Goal: Task Accomplishment & Management: Complete application form

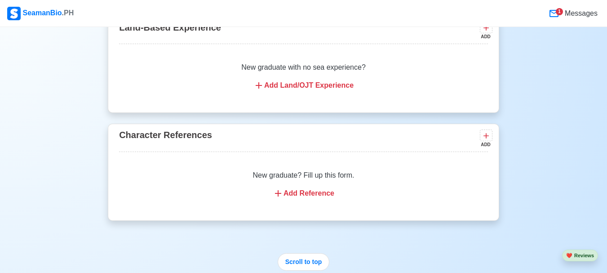
scroll to position [5845, 0]
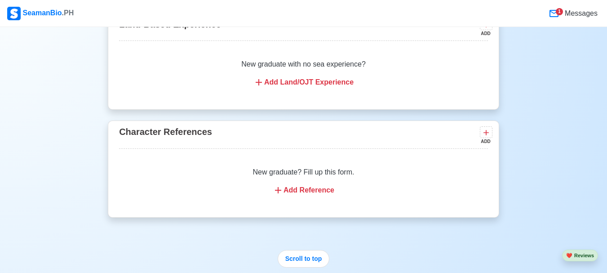
click at [290, 185] on div "Add Reference" at bounding box center [304, 190] width 348 height 11
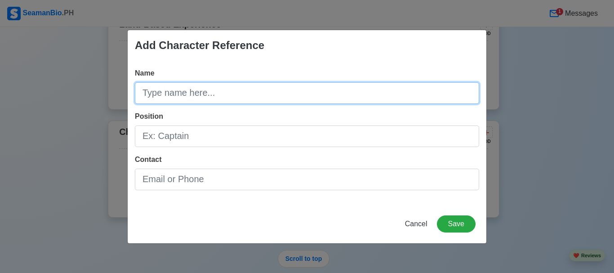
click at [196, 91] on input "Name" at bounding box center [307, 93] width 344 height 22
type input "Cha Salonga"
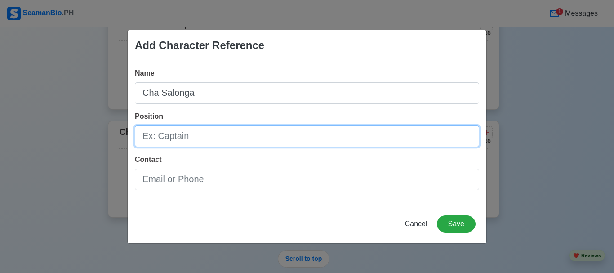
click at [173, 146] on input "Position" at bounding box center [307, 136] width 344 height 22
click at [234, 137] on input "Crewing Officer - Avior / Hydra Subsea" at bounding box center [307, 136] width 344 height 22
type input "Crewing Officer - Avior Marine Inc. / [PERSON_NAME]"
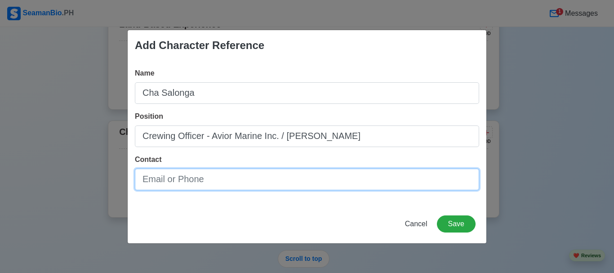
click at [212, 182] on input "Contact" at bounding box center [307, 180] width 344 height 22
paste input "+63 2 88433277-79"
type input "09176228331 / +63 2 88433277-79"
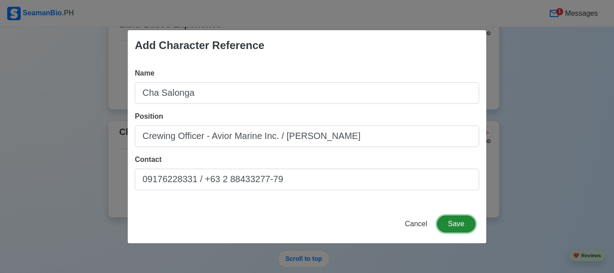
click at [453, 225] on button "Save" at bounding box center [456, 223] width 39 height 17
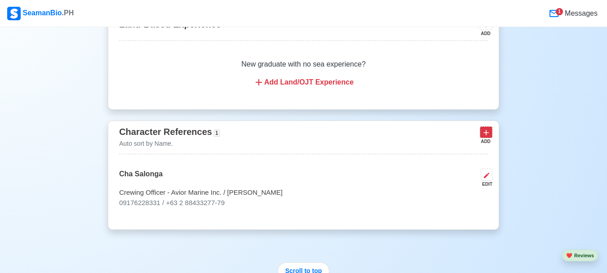
click at [486, 130] on icon at bounding box center [486, 132] width 5 height 5
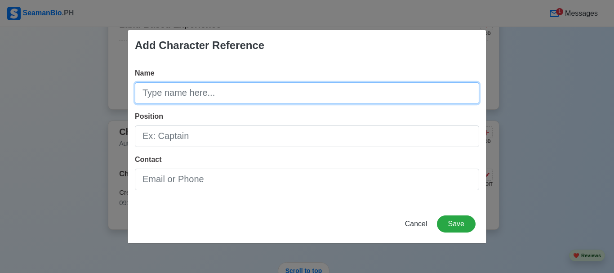
click at [180, 93] on input "Name" at bounding box center [307, 93] width 344 height 22
type input "Rose [PERSON_NAME]"
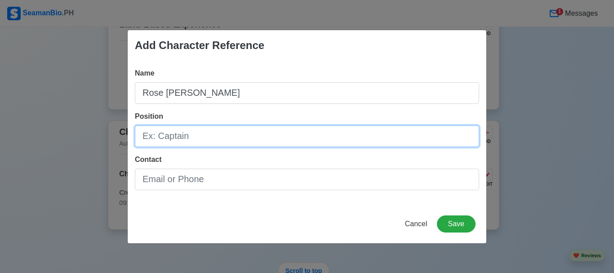
click at [198, 138] on input "Position" at bounding box center [307, 136] width 344 height 22
type input "Crewing Manager"
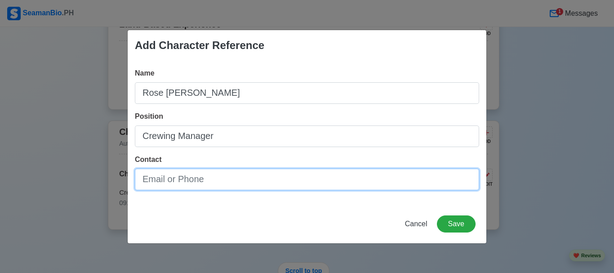
click at [190, 180] on input "Contact" at bounding box center [307, 180] width 344 height 22
click at [168, 181] on input "Contact" at bounding box center [307, 180] width 344 height 22
paste input "+63917 8784160"
click at [174, 179] on input "+63917 8784160" at bounding box center [307, 180] width 344 height 22
click at [219, 182] on input "+639178784160" at bounding box center [307, 180] width 344 height 22
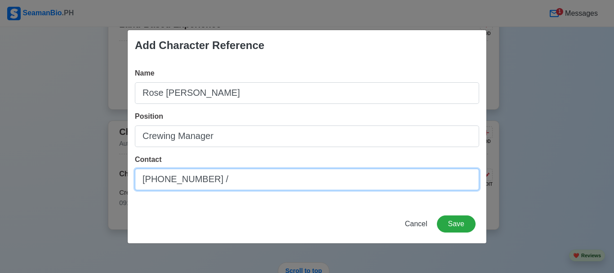
paste input "fleet3c@scanmar.com.ph"
click at [217, 179] on input "+639178784160 / fleet3c@scanmar.com.ph" at bounding box center [307, 180] width 344 height 22
type input "[PHONE_NUMBER] / [EMAIL_ADDRESS][DOMAIN_NAME]"
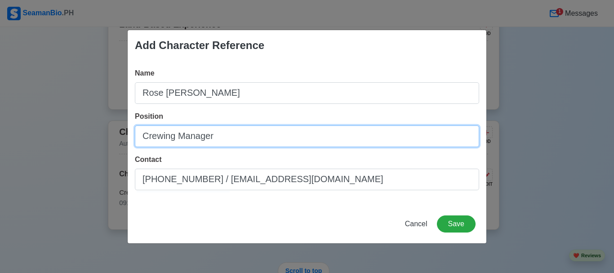
click at [233, 141] on input "Crewing Manager" at bounding box center [307, 136] width 344 height 22
type input "Crewing Manager - Scanmar Maritime / Fugro"
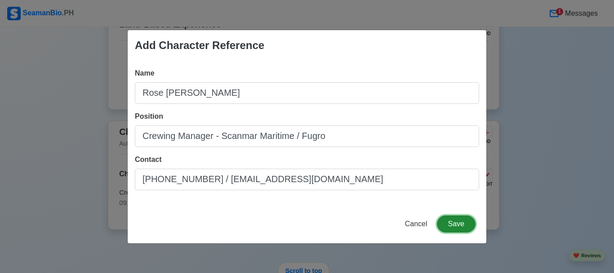
click at [455, 221] on button "Save" at bounding box center [456, 223] width 39 height 17
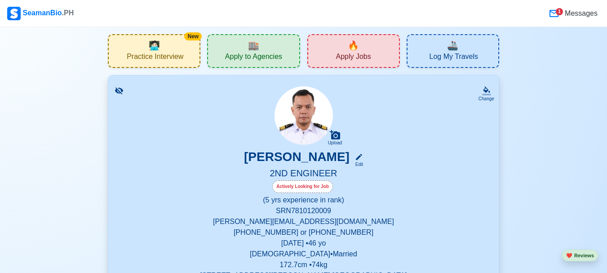
scroll to position [225, 0]
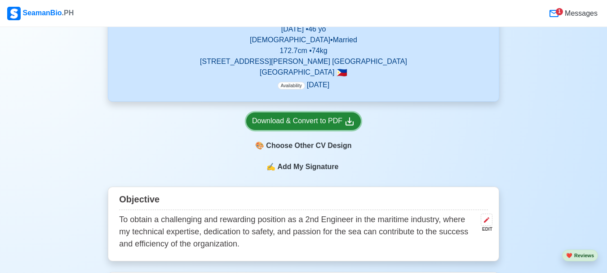
click at [332, 124] on div "Download & Convert to PDF" at bounding box center [303, 121] width 103 height 11
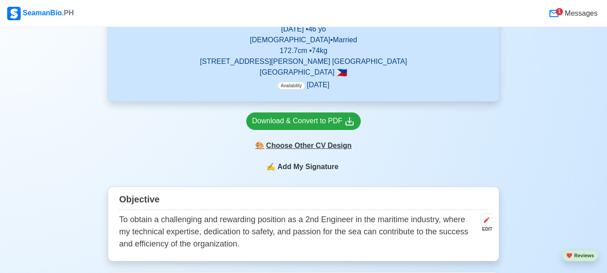
click at [317, 149] on div "🎨 Choose Other CV Design" at bounding box center [303, 145] width 115 height 17
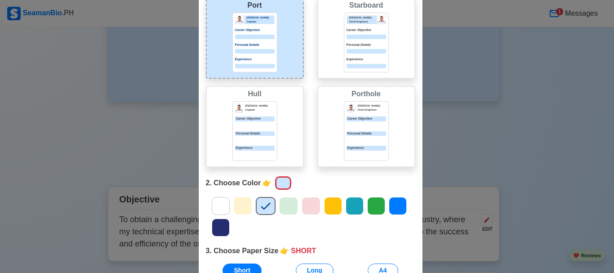
scroll to position [45, 0]
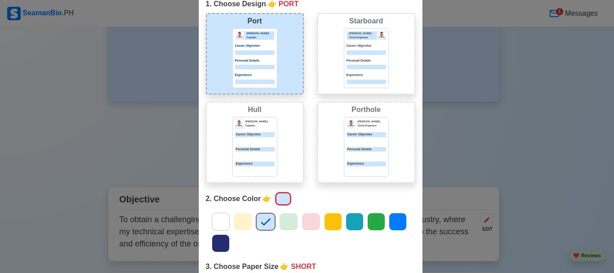
click at [359, 143] on div at bounding box center [367, 141] width 40 height 4
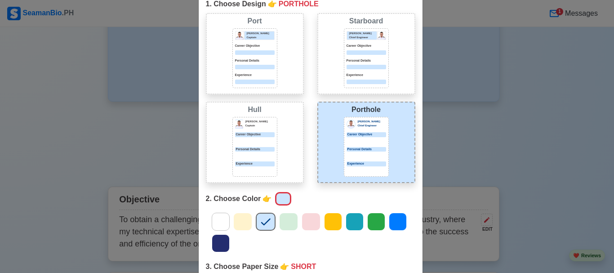
scroll to position [135, 0]
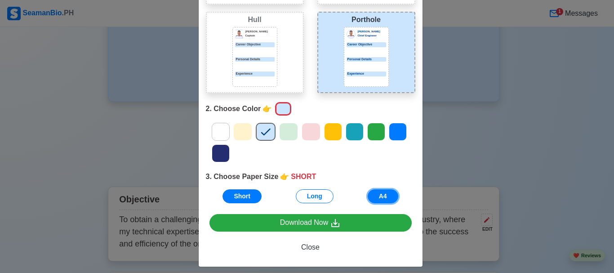
click at [384, 194] on button "A4" at bounding box center [383, 196] width 31 height 14
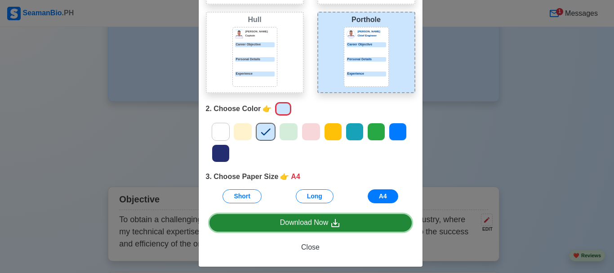
click at [282, 221] on div "Download Now" at bounding box center [310, 222] width 61 height 11
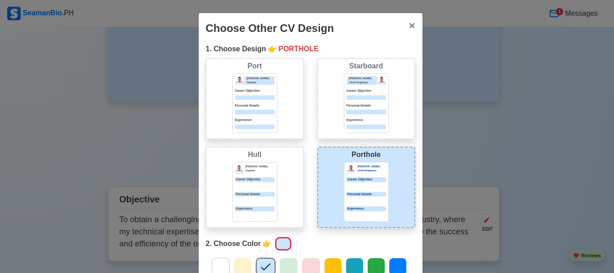
click at [245, 191] on div "Donald Cris Captain Career Objective Personal Details Experience" at bounding box center [254, 192] width 45 height 60
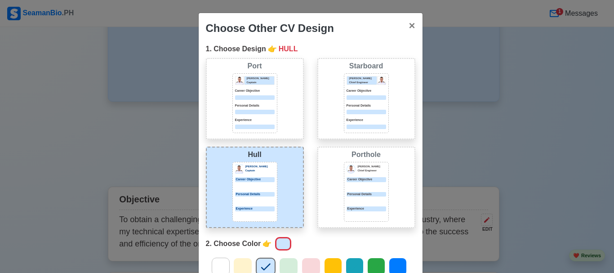
click at [259, 111] on div at bounding box center [255, 112] width 40 height 4
click at [263, 176] on div "Donald Cris Captain Career Objective Personal Details Experience" at bounding box center [254, 192] width 45 height 60
drag, startPoint x: 411, startPoint y: 28, endPoint x: 112, endPoint y: 5, distance: 300.3
click at [411, 28] on span "×" at bounding box center [412, 25] width 6 height 12
click at [409, 25] on span "×" at bounding box center [412, 25] width 6 height 12
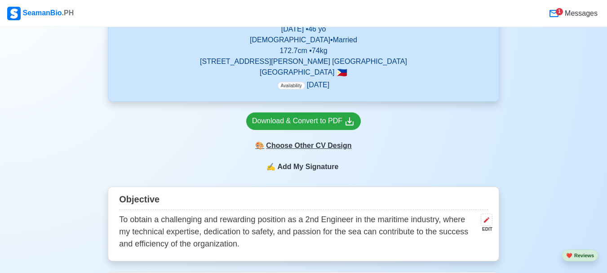
click at [308, 146] on div "🎨 Choose Other CV Design" at bounding box center [303, 145] width 115 height 17
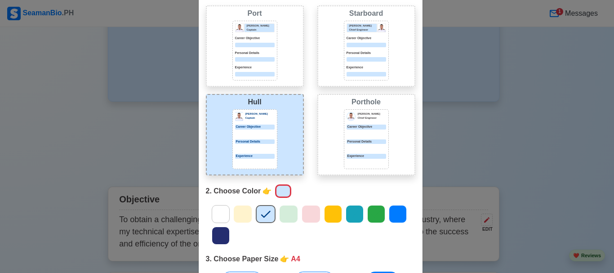
scroll to position [51, 0]
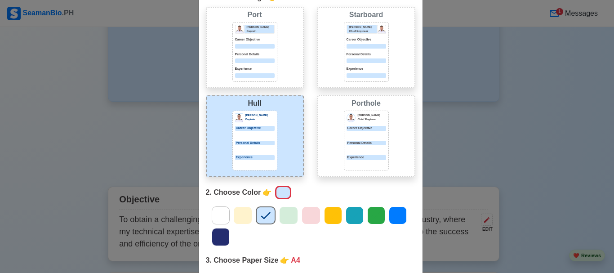
click at [348, 117] on img at bounding box center [351, 118] width 8 height 8
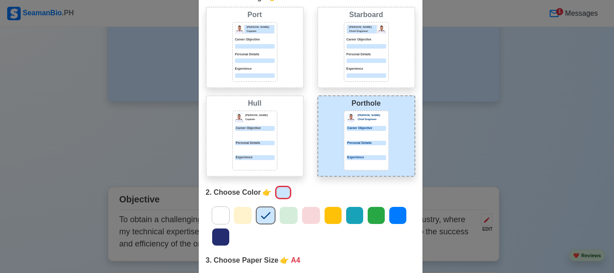
scroll to position [141, 0]
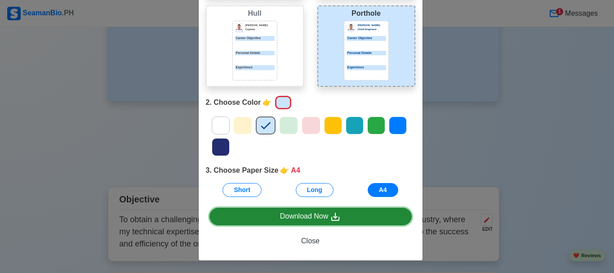
click at [330, 220] on icon at bounding box center [335, 216] width 11 height 11
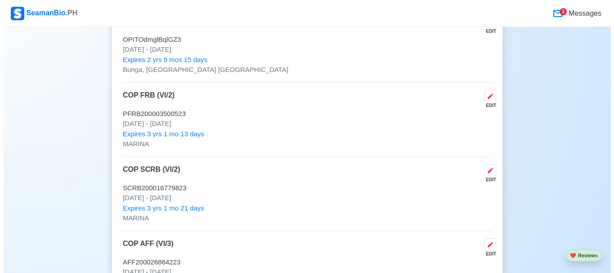
scroll to position [2248, 0]
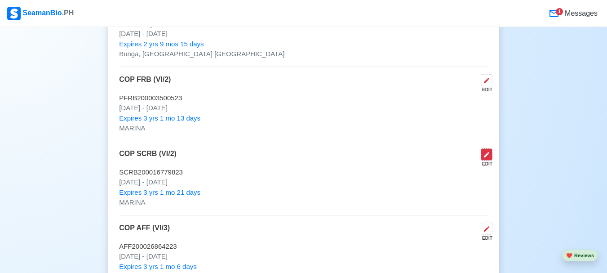
click at [490, 151] on icon at bounding box center [486, 154] width 7 height 7
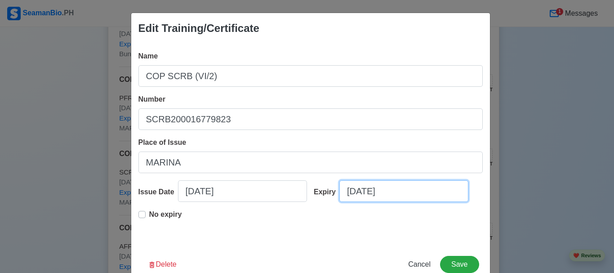
click at [356, 190] on input "[DATE]" at bounding box center [403, 191] width 129 height 22
select select "****"
select select "********"
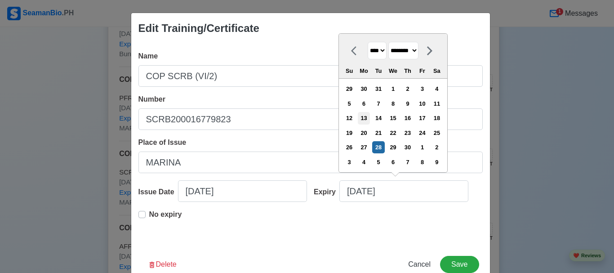
click at [365, 118] on div "13" at bounding box center [364, 118] width 12 height 12
type input "[DATE]"
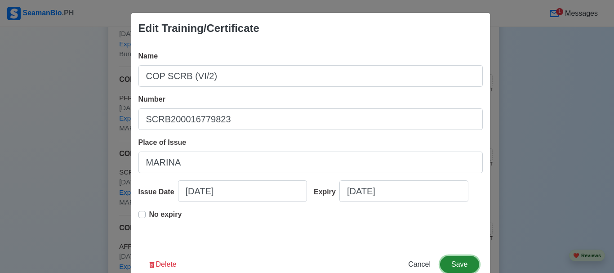
click at [453, 259] on button "Save" at bounding box center [459, 264] width 39 height 17
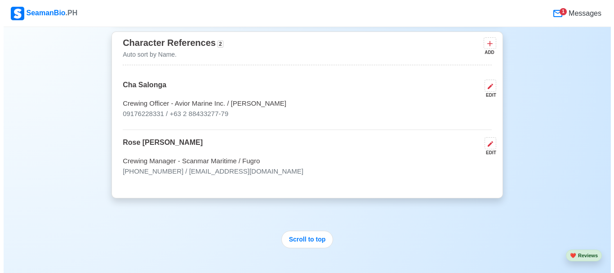
scroll to position [5913, 0]
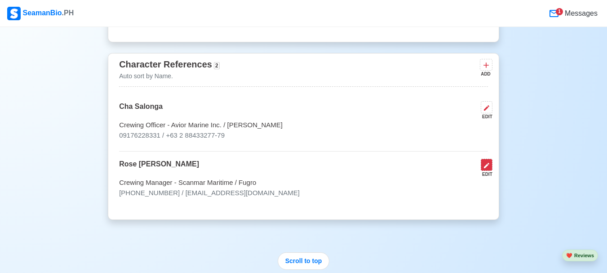
click at [492, 161] on button at bounding box center [487, 165] width 12 height 12
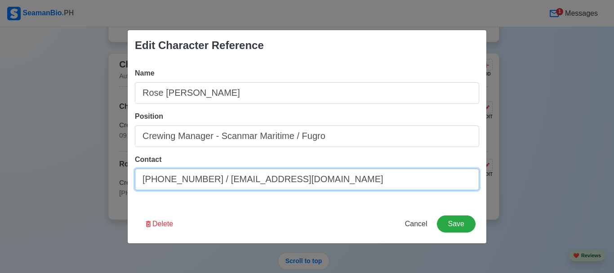
click at [214, 178] on input "[PHONE_NUMBER] / [EMAIL_ADDRESS][DOMAIN_NAME]" at bounding box center [307, 180] width 344 height 22
click at [214, 180] on input "[PHONE_NUMBER] / [EMAIL_ADDRESS][DOMAIN_NAME]" at bounding box center [307, 180] width 344 height 22
type input "[PHONE_NUMBER] / [PHONE_NUMBER] / [EMAIL_ADDRESS][DOMAIN_NAME]"
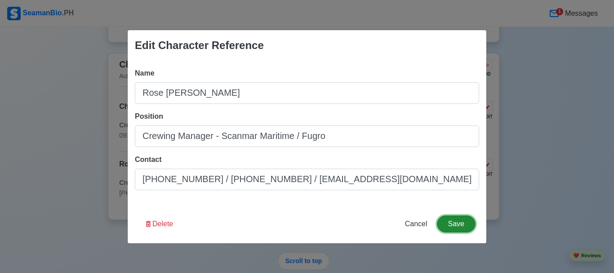
click at [463, 221] on button "Save" at bounding box center [456, 223] width 39 height 17
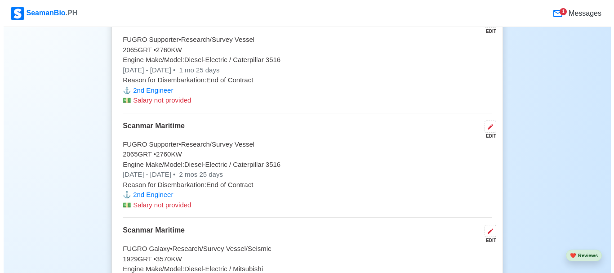
scroll to position [4249, 0]
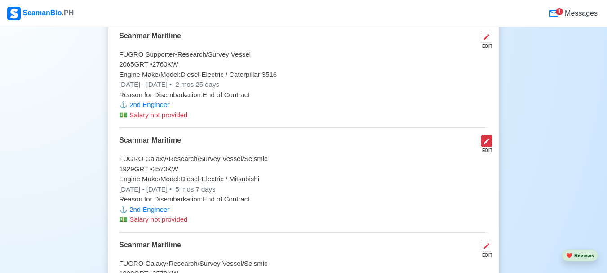
click at [491, 138] on button at bounding box center [487, 141] width 12 height 12
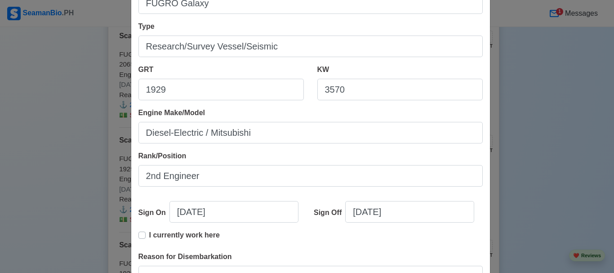
scroll to position [135, 0]
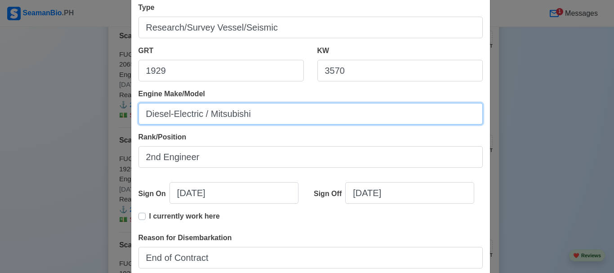
click at [272, 116] on input "Diesel-Electric / Mitsubishi" at bounding box center [310, 114] width 344 height 22
paste input "S12R-MPTA"
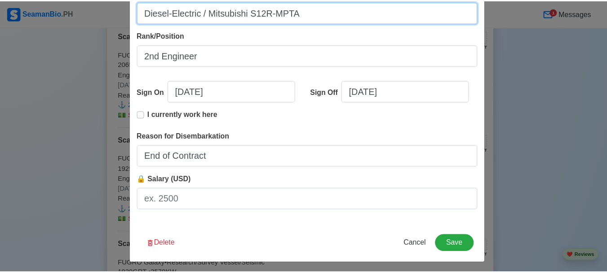
scroll to position [240, 0]
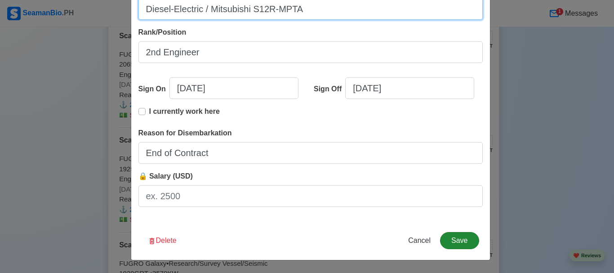
type input "Diesel-Electric / Mitsubishi S12R-MPTA"
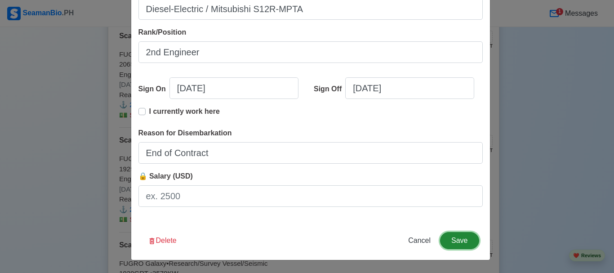
click at [464, 242] on button "Save" at bounding box center [459, 240] width 39 height 17
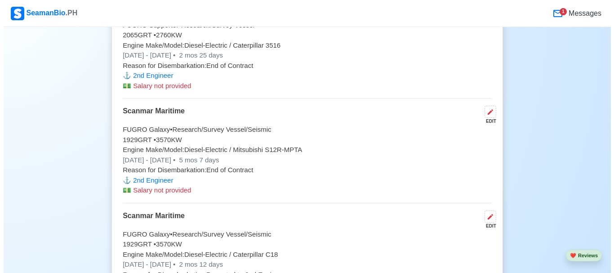
scroll to position [4294, 0]
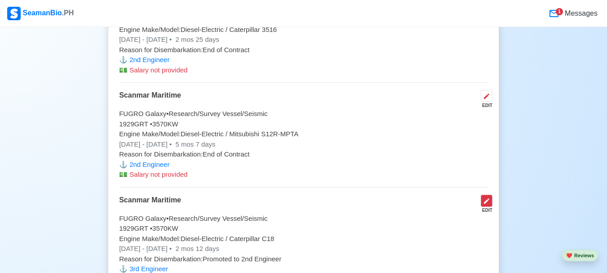
click at [483, 197] on icon at bounding box center [486, 200] width 7 height 7
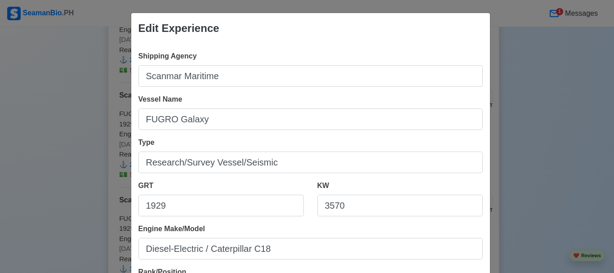
scroll to position [45, 0]
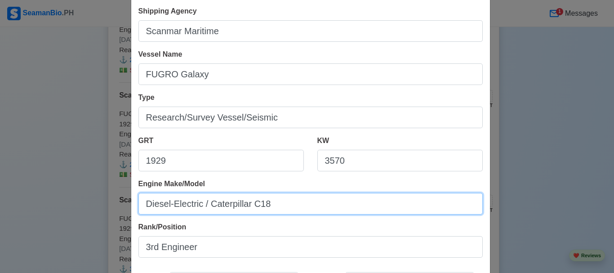
click at [268, 202] on input "Diesel-Electric / Caterpillar C18" at bounding box center [310, 204] width 344 height 22
drag, startPoint x: 268, startPoint y: 204, endPoint x: 208, endPoint y: 210, distance: 61.0
click at [208, 210] on input "Diesel-Electric / Caterpillar C18" at bounding box center [310, 204] width 344 height 22
paste input "Mitsubishi 12-cylinder (S12R-MPTA)"
drag, startPoint x: 248, startPoint y: 204, endPoint x: 299, endPoint y: 209, distance: 51.9
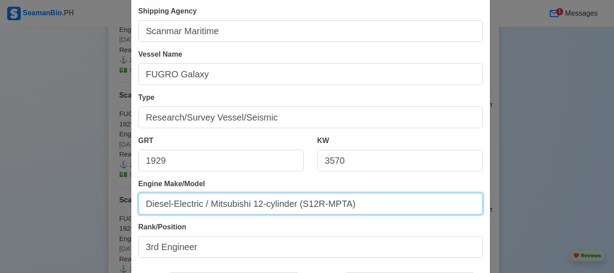
click at [299, 209] on input "Diesel-Electric / Mitsubishi 12-cylinder (S12R-MPTA)" at bounding box center [310, 204] width 344 height 22
click at [298, 203] on input "Diesel-Electric / Mitsubishi S12R-MPTA)" at bounding box center [310, 204] width 344 height 22
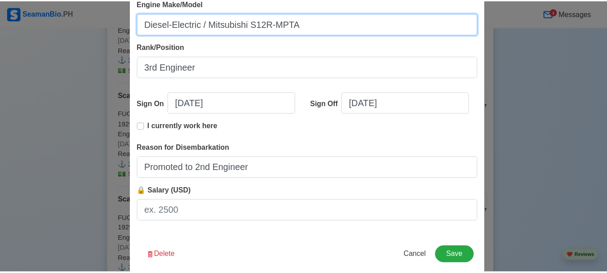
scroll to position [240, 0]
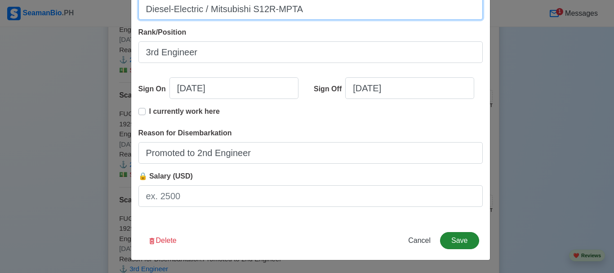
type input "Diesel-Electric / Mitsubishi S12R-MPTA"
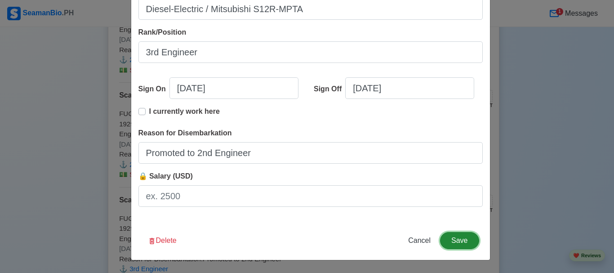
click at [464, 236] on button "Save" at bounding box center [459, 240] width 39 height 17
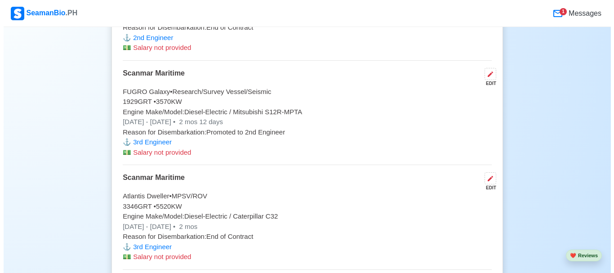
scroll to position [4384, 0]
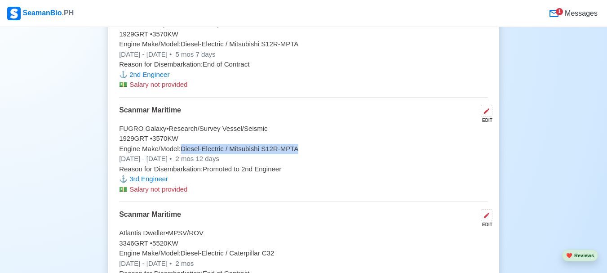
drag, startPoint x: 184, startPoint y: 144, endPoint x: 296, endPoint y: 140, distance: 112.5
click at [296, 144] on p "Engine Make/Model: Diesel-Electric / Mitsubishi S12R-MPTA" at bounding box center [303, 149] width 369 height 10
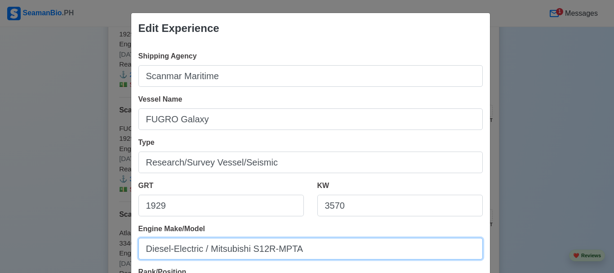
drag, startPoint x: 301, startPoint y: 250, endPoint x: 143, endPoint y: 250, distance: 157.4
click at [143, 250] on input "Diesel-Electric / Mitsubishi S12R-MPTA" at bounding box center [310, 249] width 344 height 22
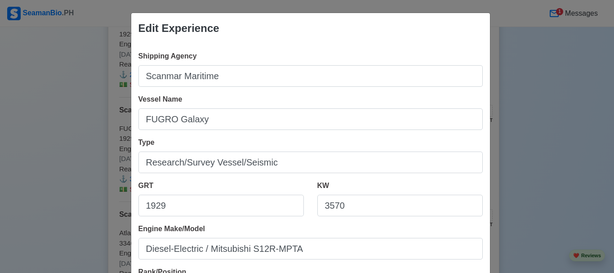
click at [560, 144] on div "Edit Experience Shipping Agency Scanmar Maritime Vessel Name FUGRO Galaxy Type …" at bounding box center [307, 136] width 614 height 273
click at [492, 185] on div "Edit Experience Shipping Agency Scanmar Maritime Vessel Name FUGRO Galaxy Type …" at bounding box center [307, 136] width 614 height 273
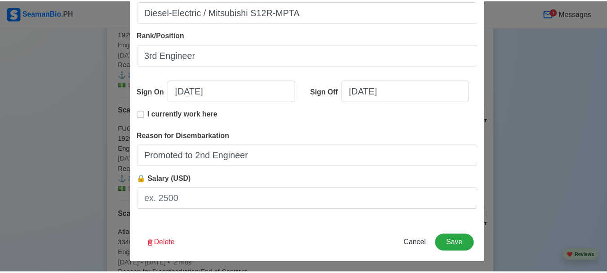
scroll to position [240, 0]
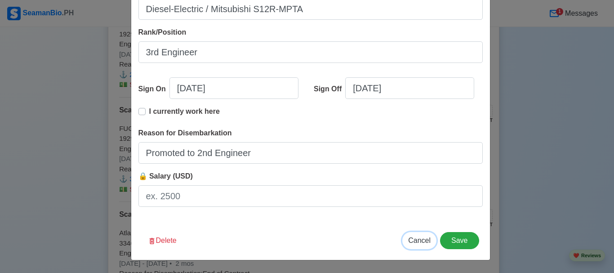
click at [416, 241] on span "Cancel" at bounding box center [419, 241] width 22 height 8
type input "[DATE]"
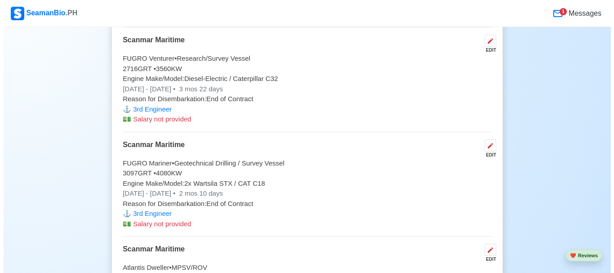
scroll to position [4788, 0]
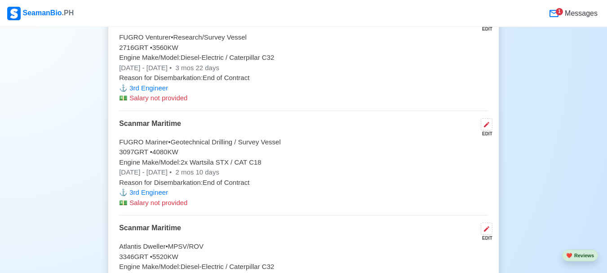
click at [247, 157] on p "Engine Make/Model: 2x Wartsila STX / CAT C18" at bounding box center [303, 162] width 369 height 10
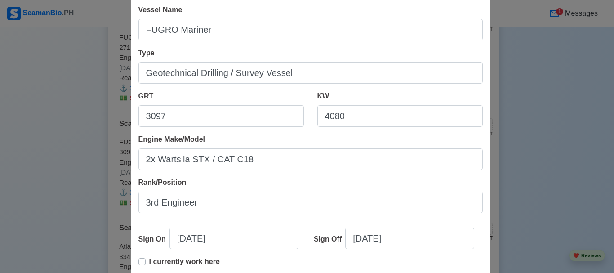
scroll to position [90, 0]
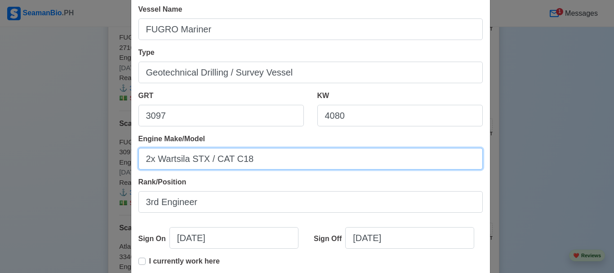
drag, startPoint x: 157, startPoint y: 157, endPoint x: 203, endPoint y: 158, distance: 45.9
click at [203, 158] on input "2x Wartsila STX / CAT C18" at bounding box center [310, 159] width 344 height 22
paste input "6L26A"
drag, startPoint x: 257, startPoint y: 159, endPoint x: 230, endPoint y: 165, distance: 27.4
click at [230, 165] on input "2x Wartsila 6L26A / CAT C18" at bounding box center [310, 159] width 344 height 22
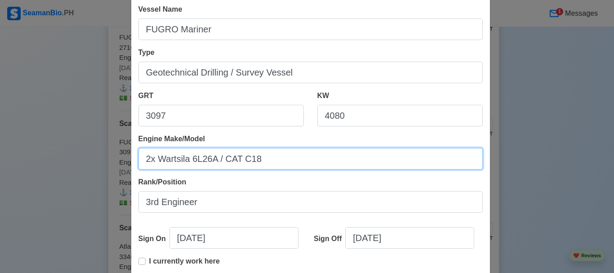
click at [258, 156] on input "2x Wartsila 6L26A / CAT C18" at bounding box center [310, 159] width 344 height 22
click at [254, 161] on input "2x Wartsila 6L26A / CAT C18" at bounding box center [310, 159] width 344 height 22
drag, startPoint x: 256, startPoint y: 158, endPoint x: 227, endPoint y: 163, distance: 30.1
click at [227, 163] on input "2x Wartsila 6L26A / CAT C18" at bounding box center [310, 159] width 344 height 22
paste input "Caterpillar 3412"
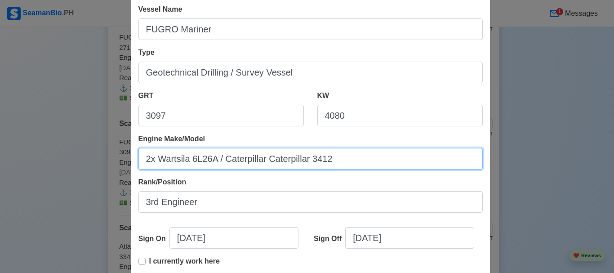
drag, startPoint x: 263, startPoint y: 159, endPoint x: 223, endPoint y: 166, distance: 41.6
click at [223, 166] on input "2x Wartsila 6L26A / Caterpillar Caterpillar 3412" at bounding box center [310, 159] width 344 height 22
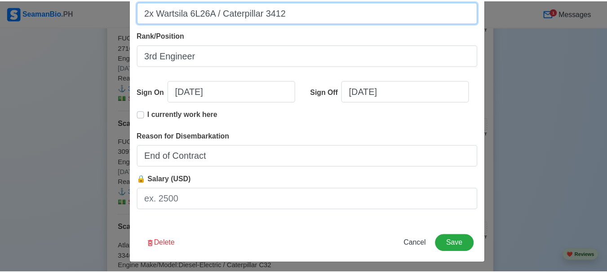
scroll to position [240, 0]
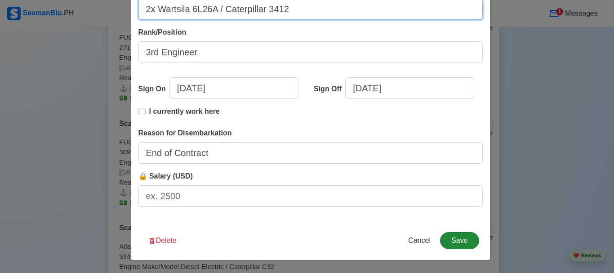
type input "2x Wartsila 6L26A / Caterpillar 3412"
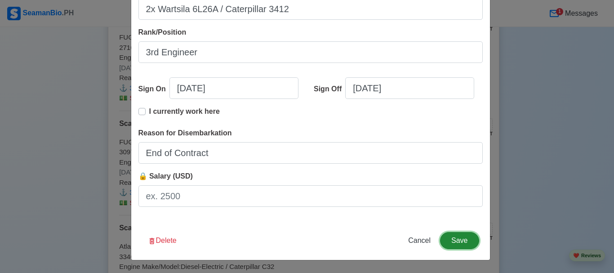
click at [468, 235] on button "Save" at bounding box center [459, 240] width 39 height 17
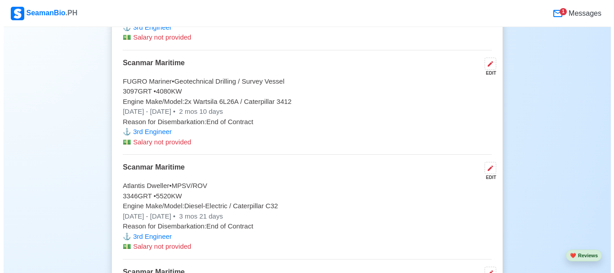
scroll to position [4833, 0]
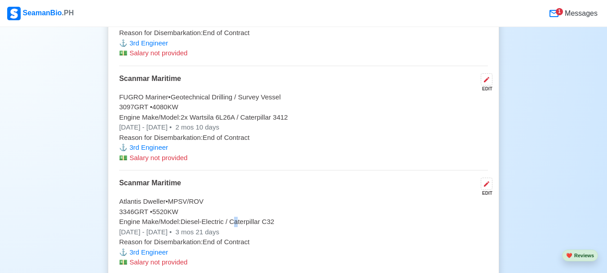
click at [237, 217] on p "Engine Make/Model: Diesel-Electric / Caterpillar C32" at bounding box center [303, 222] width 369 height 10
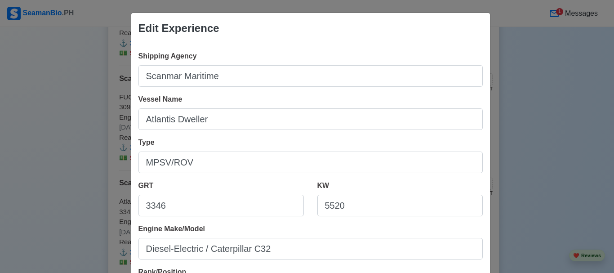
scroll to position [45, 0]
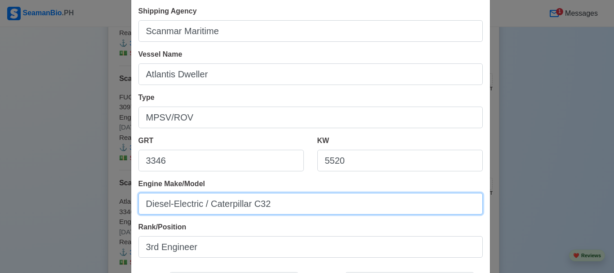
drag, startPoint x: 206, startPoint y: 204, endPoint x: 268, endPoint y: 198, distance: 62.4
click at [268, 198] on input "Diesel-Electric / Caterpillar C32" at bounding box center [310, 204] width 344 height 22
paste input "3512B"
click at [206, 203] on input "Diesel-Electric / 3512B" at bounding box center [310, 204] width 344 height 22
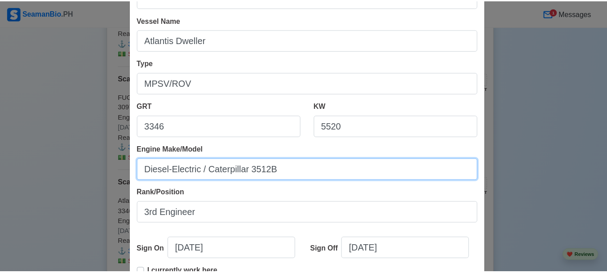
scroll to position [240, 0]
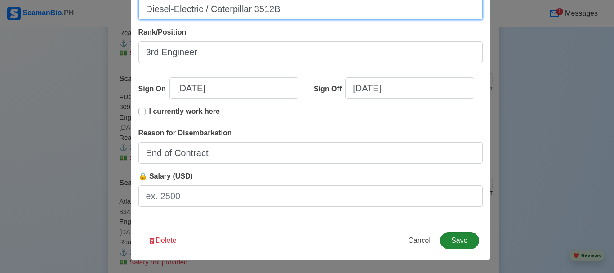
type input "Diesel-Electric / Caterpillar 3512B"
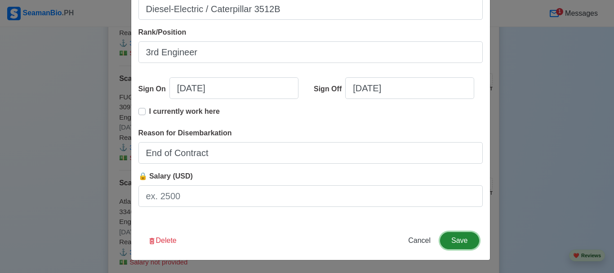
click at [456, 238] on button "Save" at bounding box center [459, 240] width 39 height 17
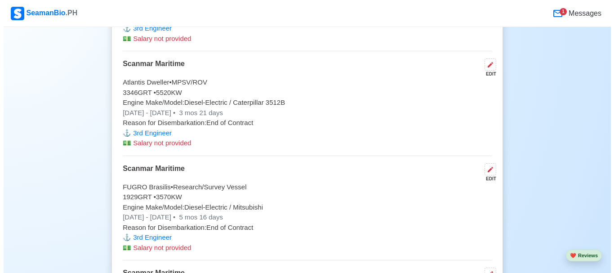
scroll to position [4968, 0]
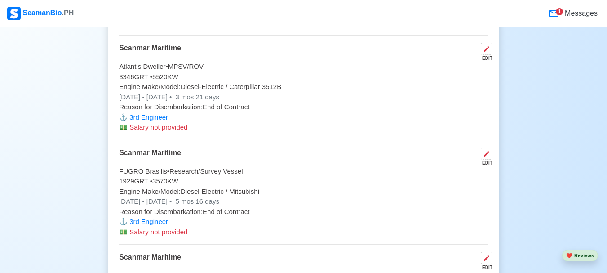
click at [224, 187] on p "Engine Make/Model: Diesel-Electric / Mitsubishi" at bounding box center [303, 192] width 369 height 10
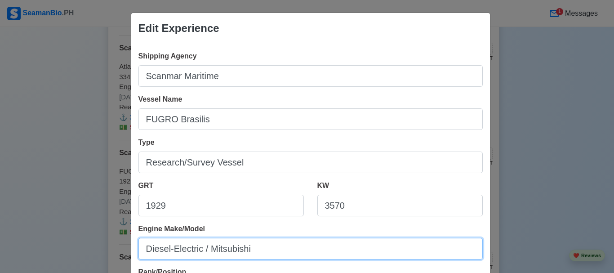
click at [252, 248] on input "Diesel-Electric / Mitsubishi" at bounding box center [310, 249] width 344 height 22
paste input "S12R-MPTA"
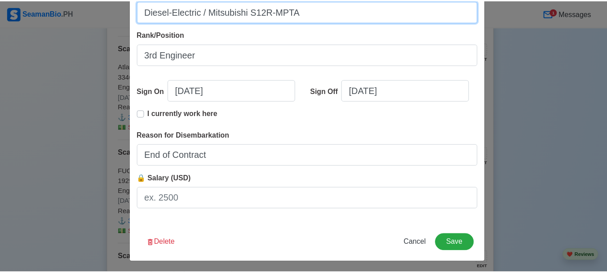
scroll to position [240, 0]
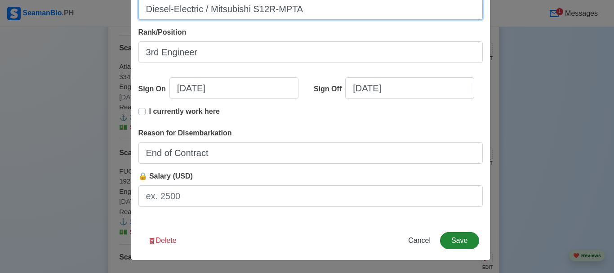
type input "Diesel-Electric / Mitsubishi S12R-MPTA"
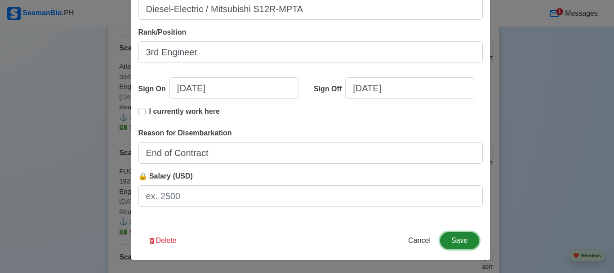
click at [452, 238] on button "Save" at bounding box center [459, 240] width 39 height 17
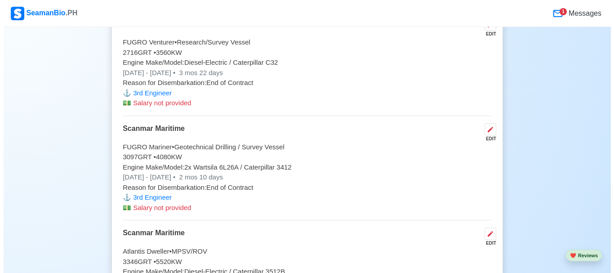
scroll to position [4833, 0]
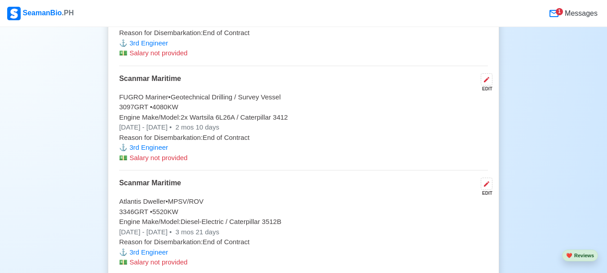
click at [237, 217] on p "Engine Make/Model: Diesel-Electric / Caterpillar 3512B" at bounding box center [303, 222] width 369 height 10
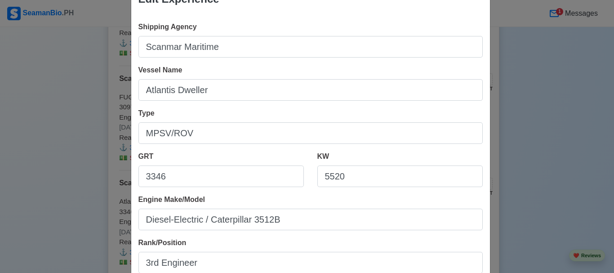
scroll to position [45, 0]
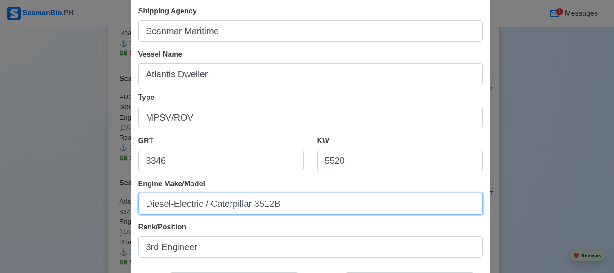
drag, startPoint x: 207, startPoint y: 204, endPoint x: 275, endPoint y: 209, distance: 68.1
click at [275, 210] on input "Diesel-Electric / Caterpillar 3512B" at bounding box center [310, 204] width 344 height 22
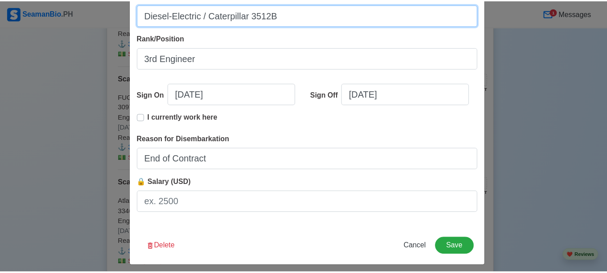
scroll to position [240, 0]
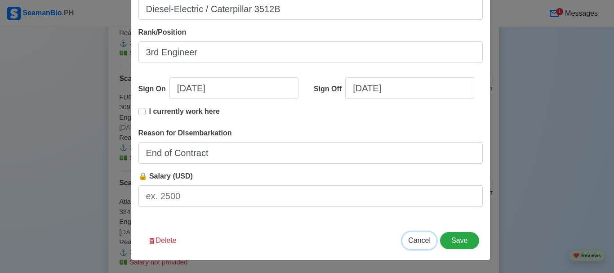
click at [409, 241] on span "Cancel" at bounding box center [419, 241] width 22 height 8
type input "[DATE]"
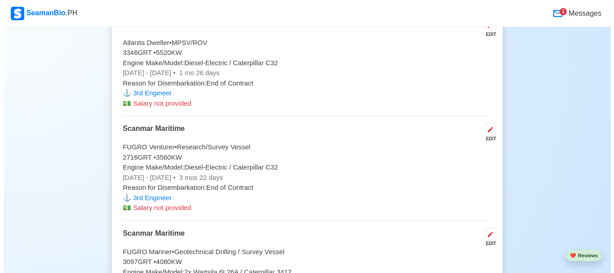
scroll to position [4654, 0]
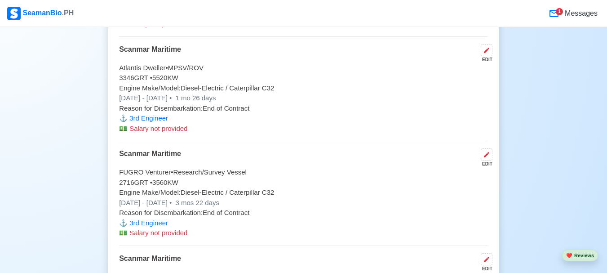
click at [244, 83] on p "Engine Make/Model: Diesel-Electric / Caterpillar C32" at bounding box center [303, 88] width 369 height 10
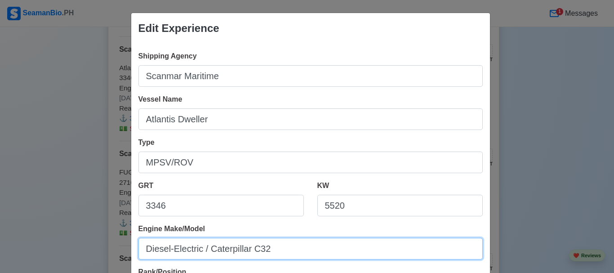
drag, startPoint x: 253, startPoint y: 250, endPoint x: 269, endPoint y: 250, distance: 16.2
click at [269, 250] on input "Diesel-Electric / Caterpillar C32" at bounding box center [310, 249] width 344 height 22
paste input "aterpillar 3512B"
drag, startPoint x: 299, startPoint y: 247, endPoint x: 208, endPoint y: 258, distance: 92.3
click at [208, 258] on input "Diesel-Electric / Caterpillar Caterpillar 3512B" at bounding box center [310, 249] width 344 height 22
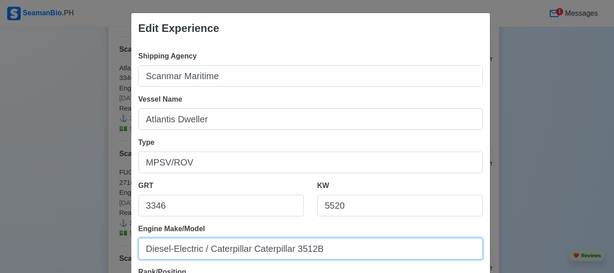
paste input "text"
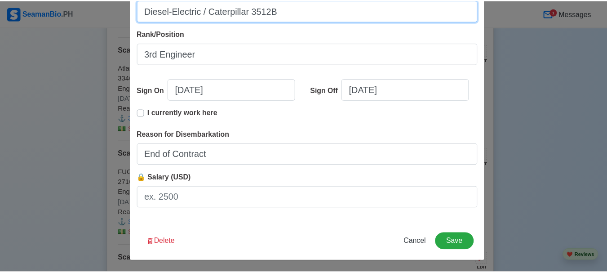
scroll to position [240, 0]
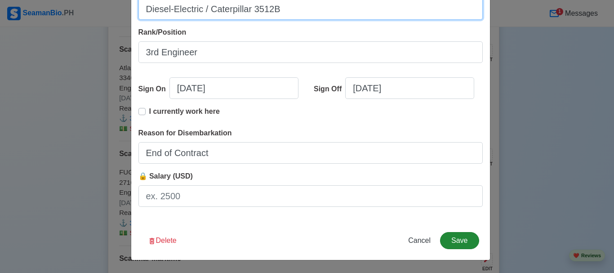
type input "Diesel-Electric / Caterpillar 3512B"
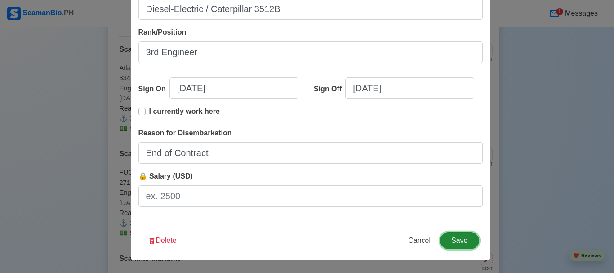
click at [466, 241] on button "Save" at bounding box center [459, 240] width 39 height 17
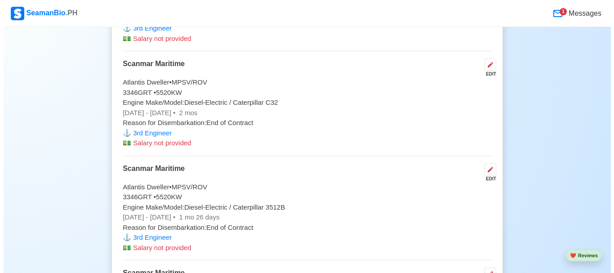
scroll to position [4519, 0]
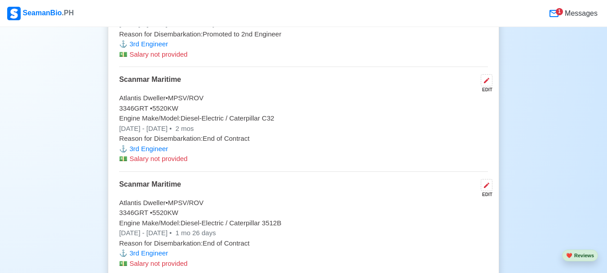
click at [241, 113] on p "Engine Make/Model: Diesel-Electric / Caterpillar C32" at bounding box center [303, 118] width 369 height 10
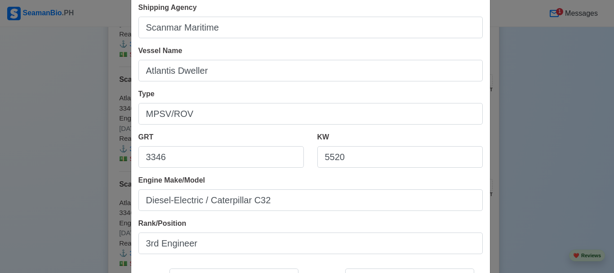
scroll to position [90, 0]
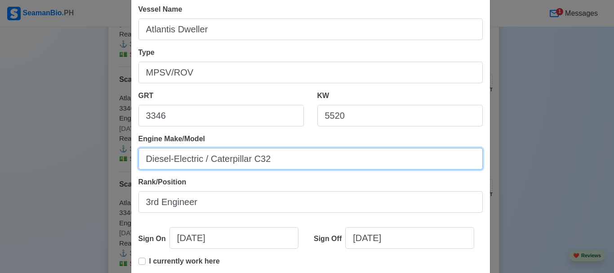
drag, startPoint x: 268, startPoint y: 161, endPoint x: 208, endPoint y: 164, distance: 60.3
click at [208, 164] on input "Diesel-Electric / Caterpillar C32" at bounding box center [310, 159] width 344 height 22
paste input "3512B"
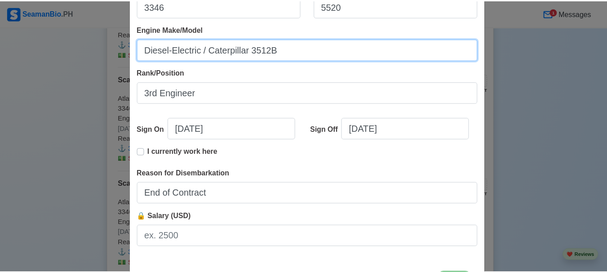
scroll to position [240, 0]
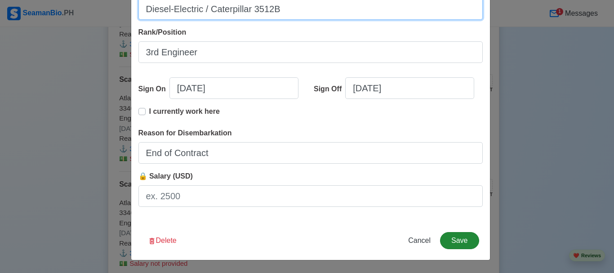
type input "Diesel-Electric / Caterpillar 3512B"
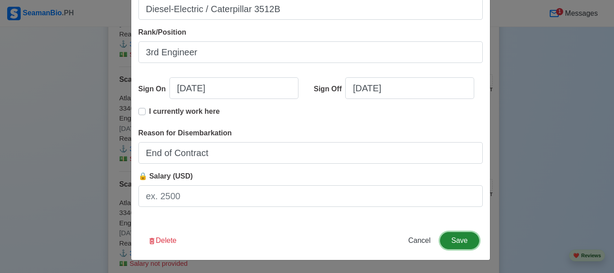
click at [449, 238] on button "Save" at bounding box center [459, 240] width 39 height 17
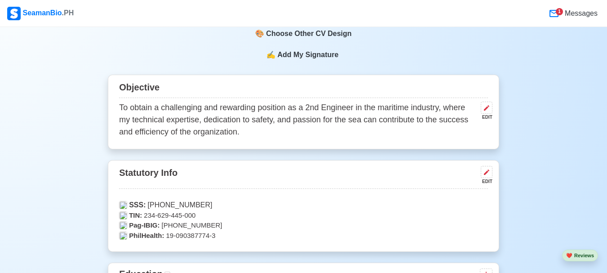
scroll to position [315, 0]
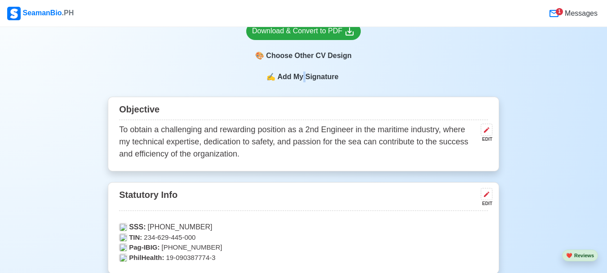
click at [306, 75] on span "Add My Signature" at bounding box center [308, 76] width 65 height 11
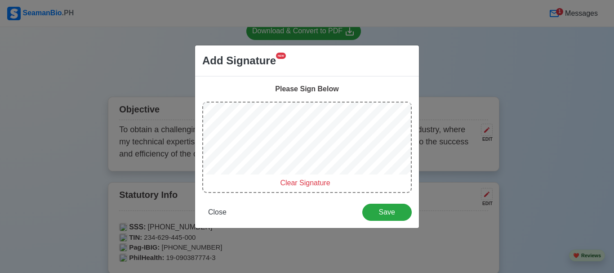
click at [296, 181] on span "Clear Signature" at bounding box center [305, 183] width 50 height 8
click at [281, 54] on span "NEW" at bounding box center [281, 56] width 10 height 6
click at [251, 61] on span "Add Signature" at bounding box center [239, 61] width 74 height 16
click at [293, 88] on div "Please Sign Below" at bounding box center [307, 89] width 210 height 11
click at [364, 74] on div "Add Signature NEW" at bounding box center [307, 60] width 224 height 31
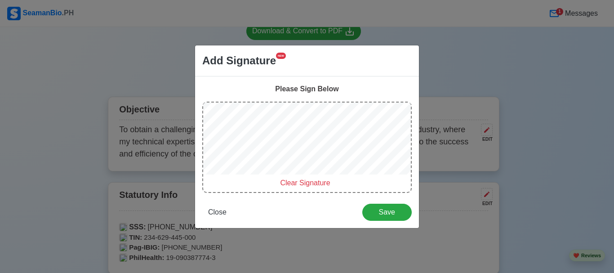
click at [318, 183] on span "Clear Signature" at bounding box center [305, 183] width 50 height 8
click at [283, 54] on span "NEW" at bounding box center [281, 56] width 10 height 6
click at [455, 48] on div "Add Signature NEW Please Sign Below Clear Signature Close Save" at bounding box center [307, 136] width 614 height 273
click at [219, 208] on span "Close" at bounding box center [217, 212] width 18 height 8
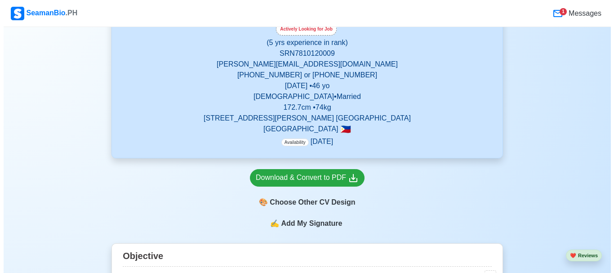
scroll to position [225, 0]
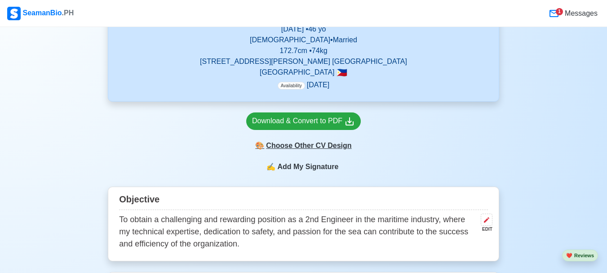
click at [320, 146] on div "🎨 Choose Other CV Design" at bounding box center [303, 145] width 115 height 17
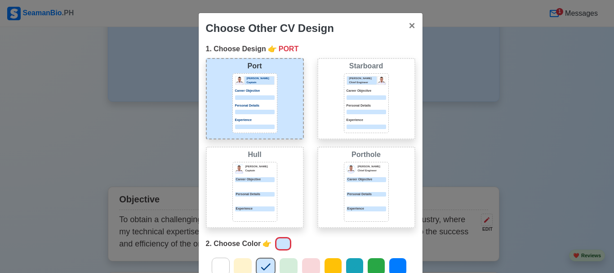
click at [361, 176] on div "[PERSON_NAME] Chief Engineer Career Objective Personal Details Experience" at bounding box center [366, 192] width 45 height 60
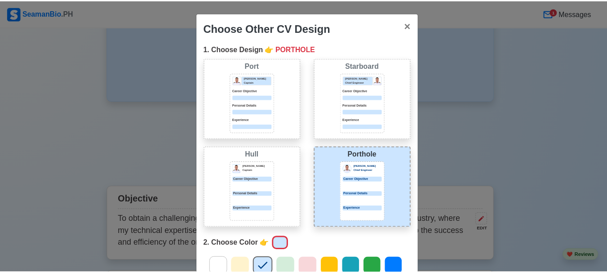
scroll to position [141, 0]
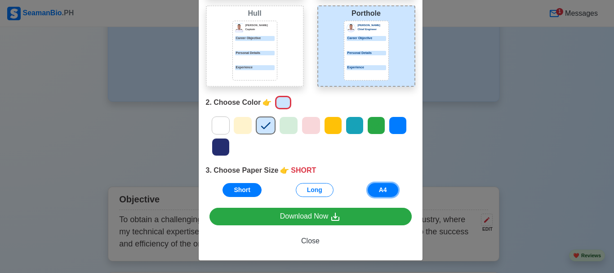
click at [375, 192] on button "A4" at bounding box center [383, 190] width 31 height 14
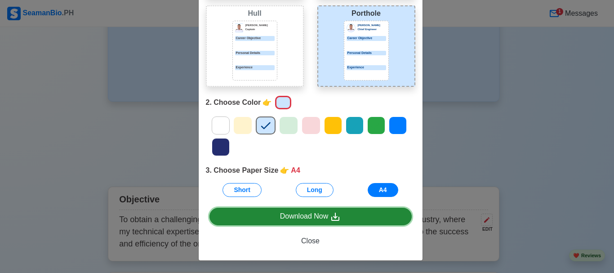
click at [299, 221] on div "Download Now" at bounding box center [310, 216] width 61 height 11
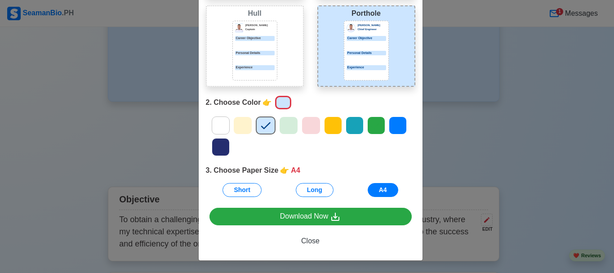
click at [501, 151] on div "Choose Other CV Design × Close 1. Choose Design 👉 PORTHOLE Port [PERSON_NAME] C…" at bounding box center [307, 136] width 614 height 273
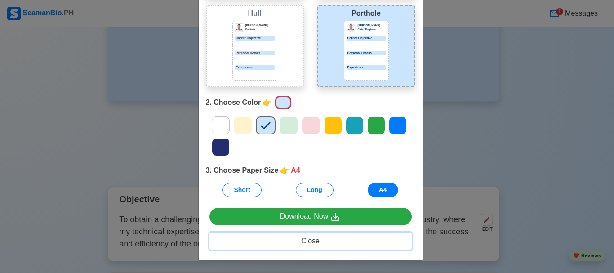
drag, startPoint x: 297, startPoint y: 239, endPoint x: 368, endPoint y: 177, distance: 94.0
click at [298, 239] on button "Close" at bounding box center [311, 240] width 202 height 17
click at [305, 242] on span "Close" at bounding box center [310, 241] width 18 height 8
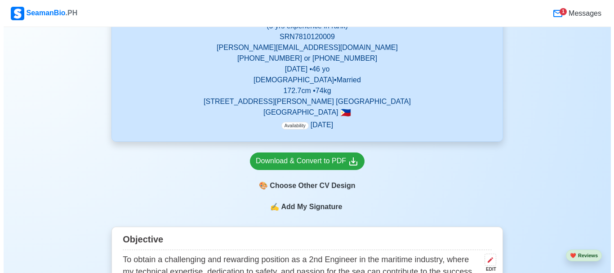
scroll to position [225, 0]
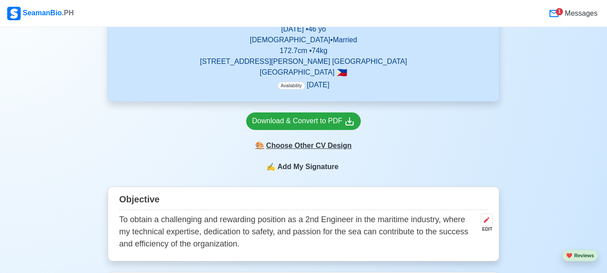
click at [297, 148] on div "🎨 Choose Other CV Design" at bounding box center [303, 145] width 115 height 17
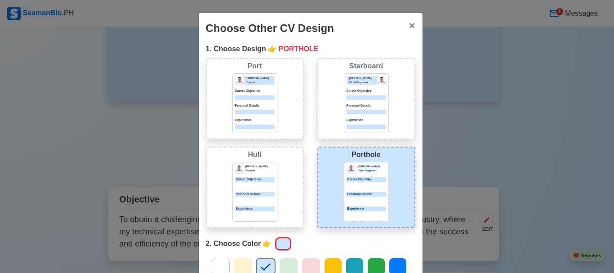
click at [353, 194] on div "Personal Details" at bounding box center [367, 194] width 40 height 5
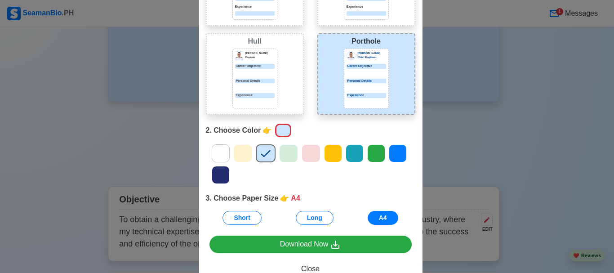
scroll to position [142, 0]
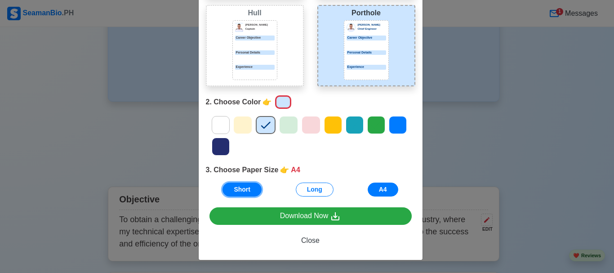
click at [238, 195] on button "Short" at bounding box center [242, 190] width 39 height 14
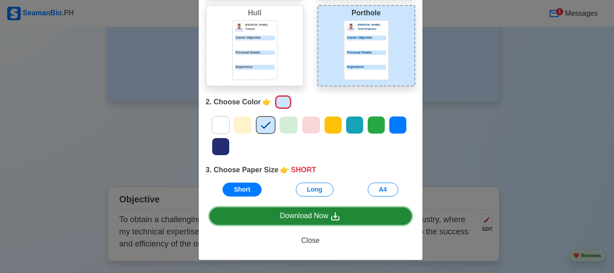
click at [303, 213] on div "Download Now" at bounding box center [310, 215] width 61 height 11
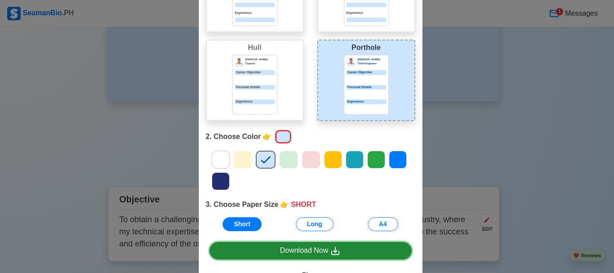
scroll to position [52, 0]
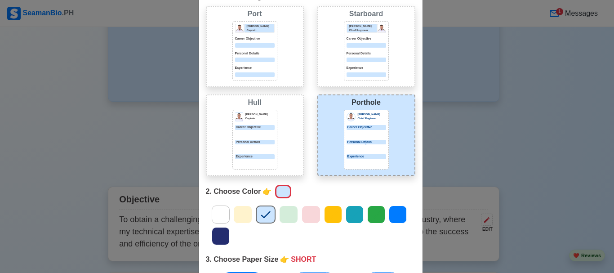
click at [362, 138] on div "[PERSON_NAME] Chief Engineer Career Objective Personal Details Experience" at bounding box center [366, 140] width 45 height 60
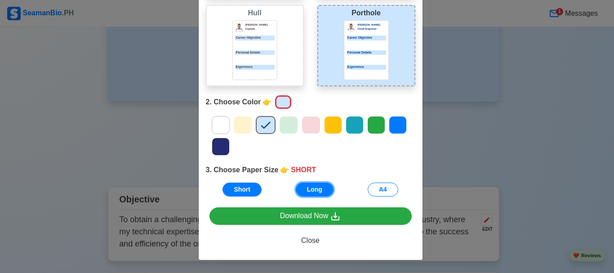
click at [300, 187] on button "Long" at bounding box center [315, 190] width 38 height 14
click at [384, 185] on button "A4" at bounding box center [383, 190] width 31 height 14
click at [379, 190] on button "A4" at bounding box center [383, 190] width 31 height 14
click at [237, 189] on button "Short" at bounding box center [242, 190] width 39 height 14
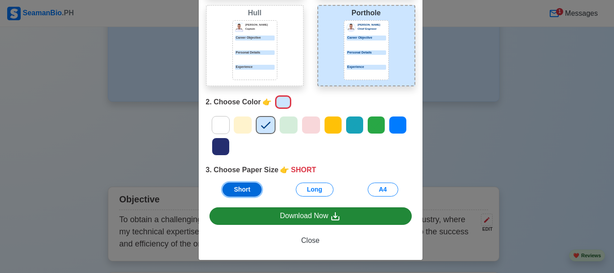
scroll to position [141, 0]
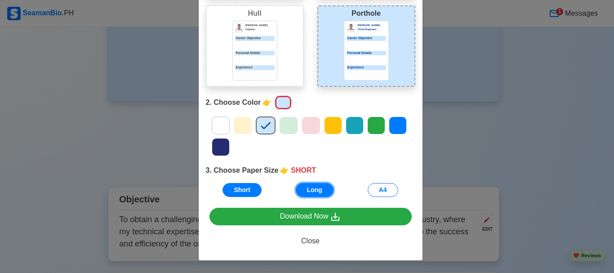
click at [314, 187] on button "Long" at bounding box center [315, 190] width 38 height 14
click at [237, 184] on button "Short" at bounding box center [242, 190] width 39 height 14
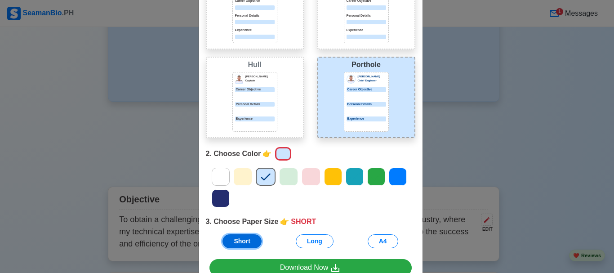
scroll to position [142, 0]
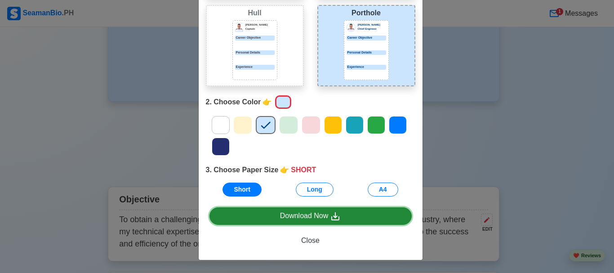
click at [316, 212] on div "Download Now" at bounding box center [310, 215] width 61 height 11
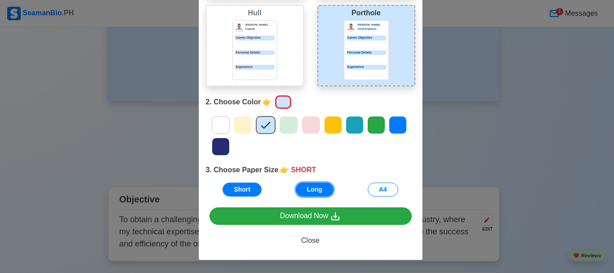
click at [314, 191] on button "Long" at bounding box center [315, 190] width 38 height 14
click at [57, 47] on div "Choose Other CV Design × Close 1. Choose Design 👉 PORTHOLE Port [PERSON_NAME] C…" at bounding box center [307, 136] width 614 height 273
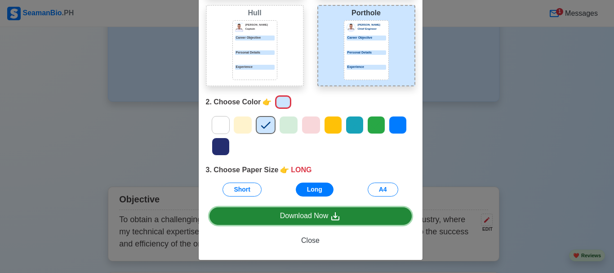
click at [309, 216] on div "Download Now" at bounding box center [310, 215] width 61 height 11
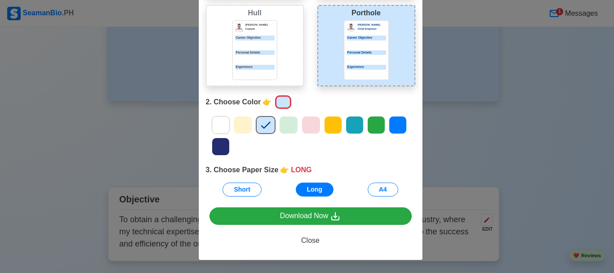
click at [560, 115] on div "Choose Other CV Design × Close 1. Choose Design 👉 PORTHOLE Port [PERSON_NAME] C…" at bounding box center [307, 136] width 614 height 273
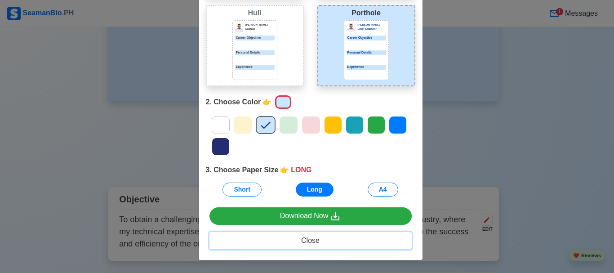
click at [305, 242] on span "Close" at bounding box center [310, 241] width 18 height 8
click at [301, 241] on span "Close" at bounding box center [310, 241] width 18 height 8
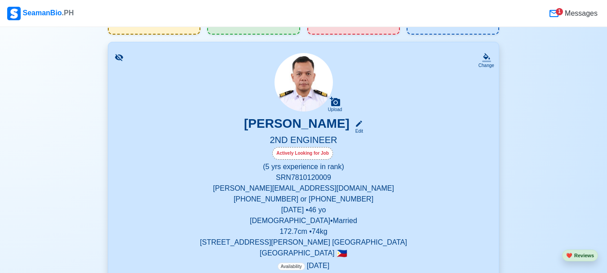
scroll to position [0, 0]
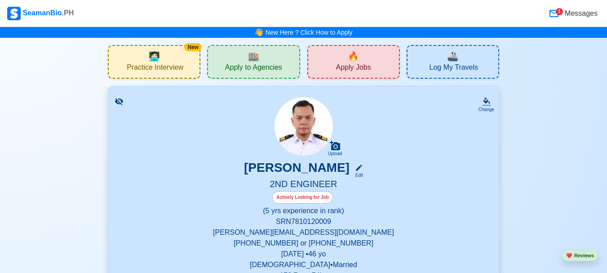
click at [558, 12] on icon at bounding box center [554, 13] width 9 height 7
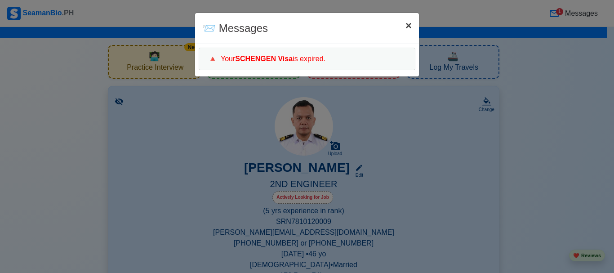
click at [406, 31] on span "×" at bounding box center [409, 25] width 6 height 12
click at [406, 27] on span "×" at bounding box center [409, 25] width 6 height 12
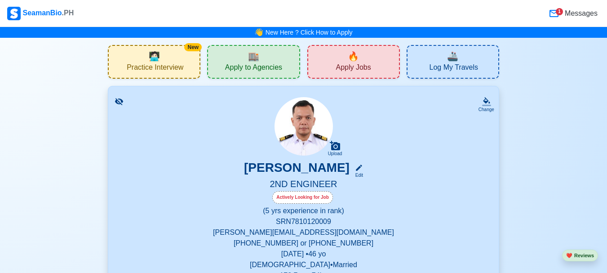
click at [363, 75] on div "🔥 Apply Jobs" at bounding box center [354, 62] width 93 height 34
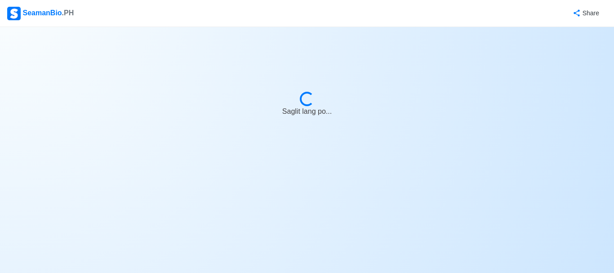
select select "2nd Engineer"
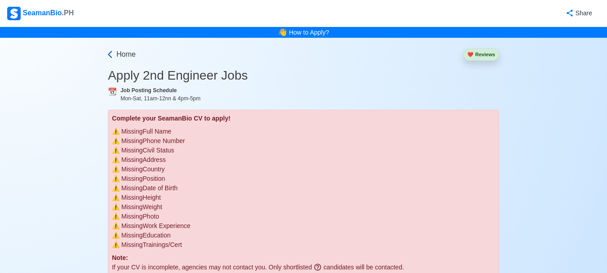
click at [126, 54] on span "Home" at bounding box center [125, 54] width 19 height 11
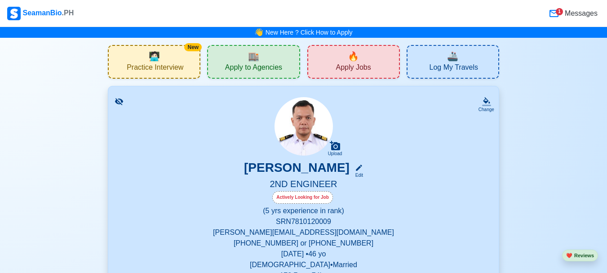
drag, startPoint x: 118, startPoint y: 103, endPoint x: 131, endPoint y: 116, distance: 18.5
click at [118, 103] on icon at bounding box center [119, 101] width 8 height 7
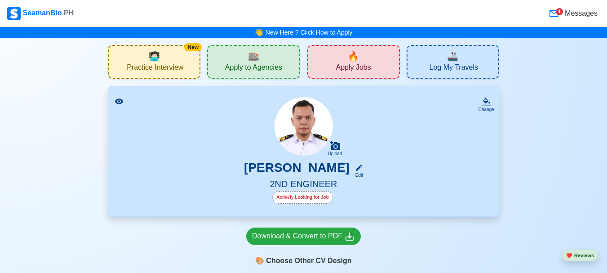
click at [363, 63] on span "Apply Jobs" at bounding box center [353, 68] width 35 height 11
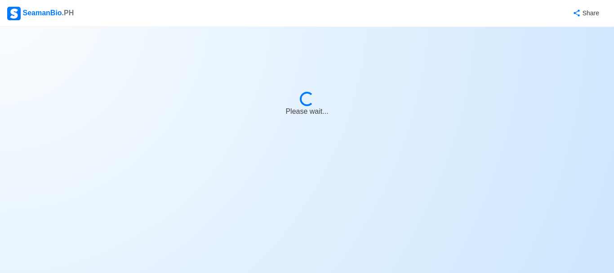
select select "2nd Engineer"
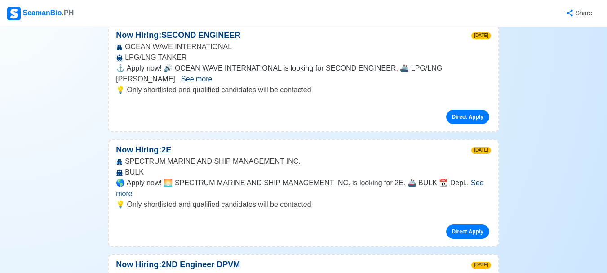
scroll to position [3237, 0]
